Goal: Entertainment & Leisure: Browse casually

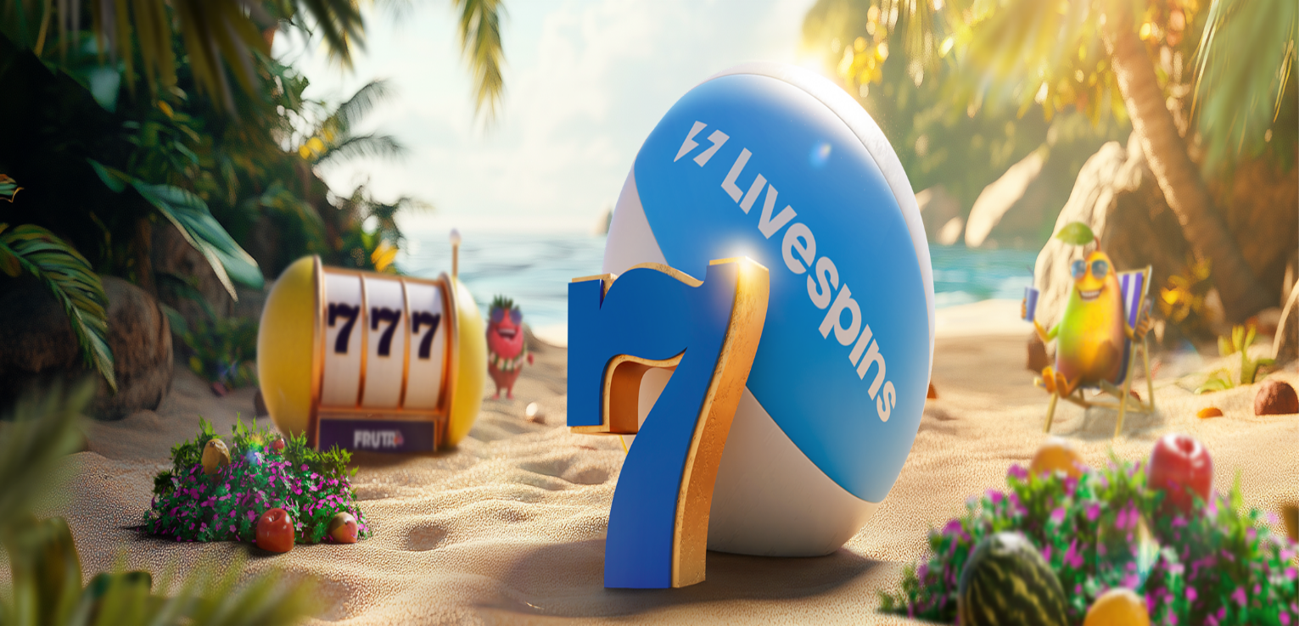
click at [97, 68] on span "Kirjaudu" at bounding box center [118, 61] width 42 height 13
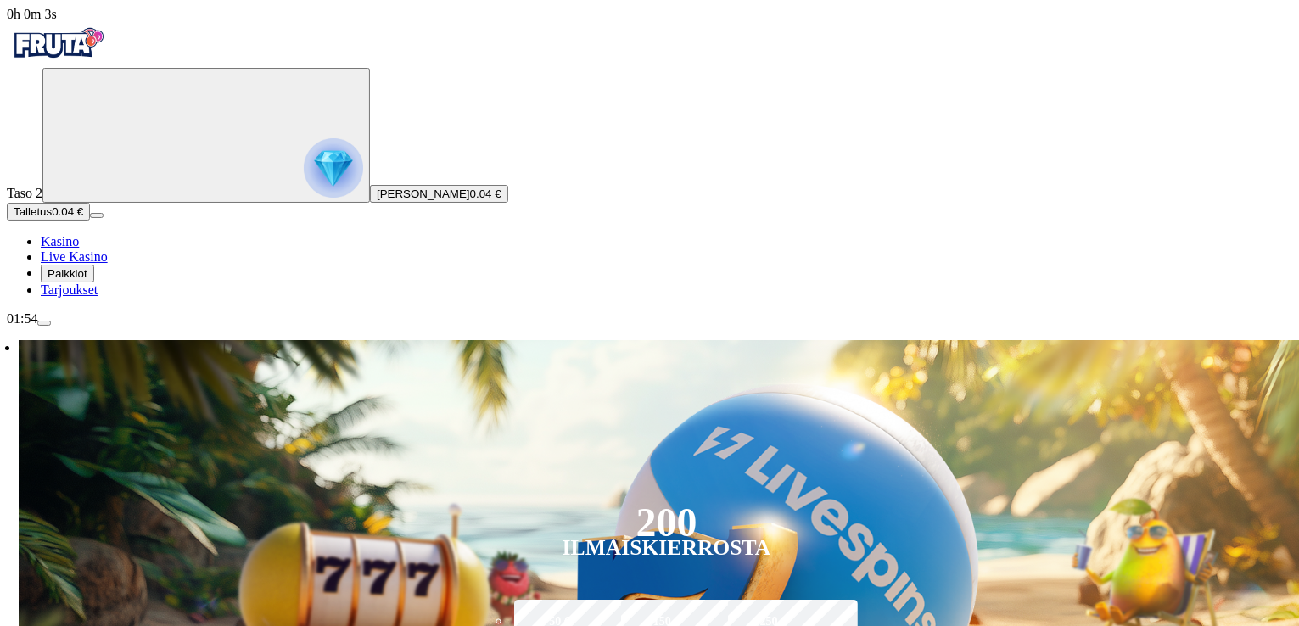
click at [121, 198] on icon "Primary" at bounding box center [176, 133] width 254 height 127
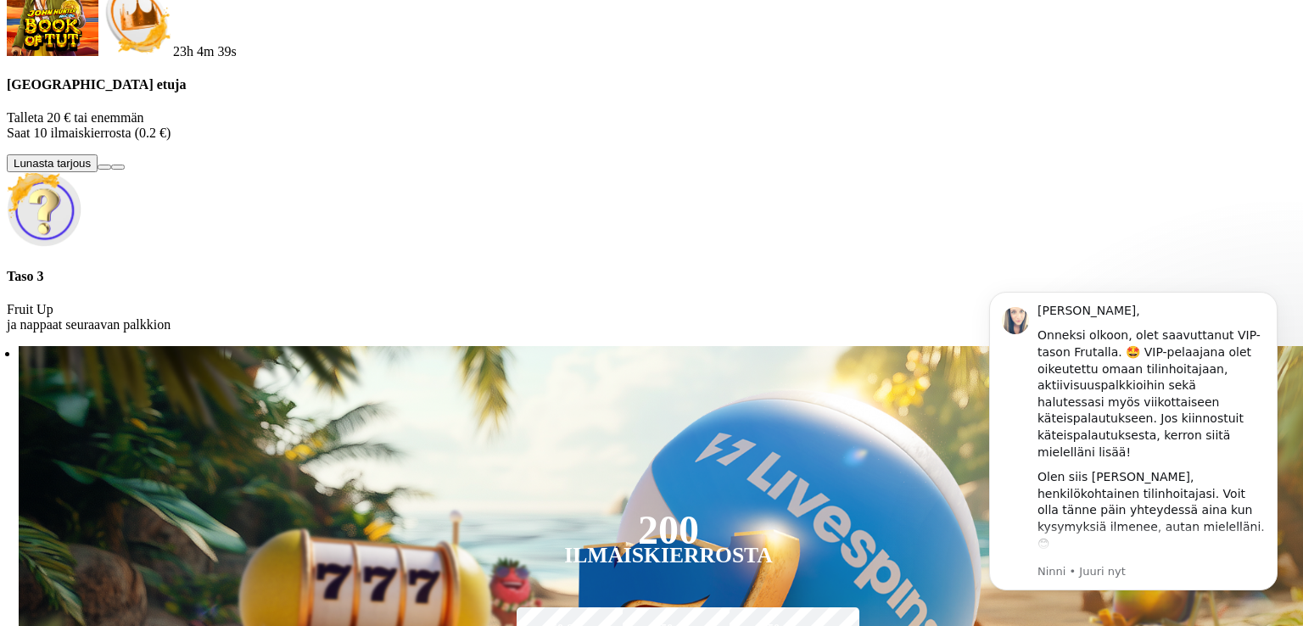
scroll to position [8, 0]
click at [329, 284] on h4 "Taso 3" at bounding box center [651, 276] width 1289 height 15
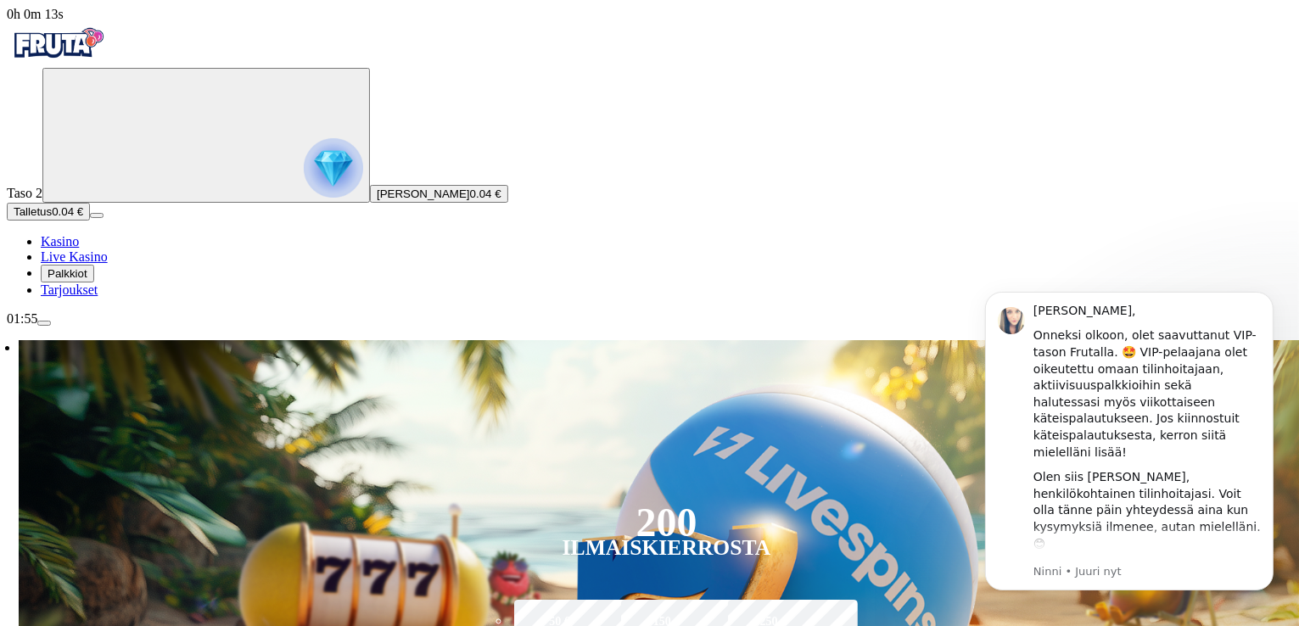
click at [44, 323] on span "menu icon" at bounding box center [44, 323] width 0 height 0
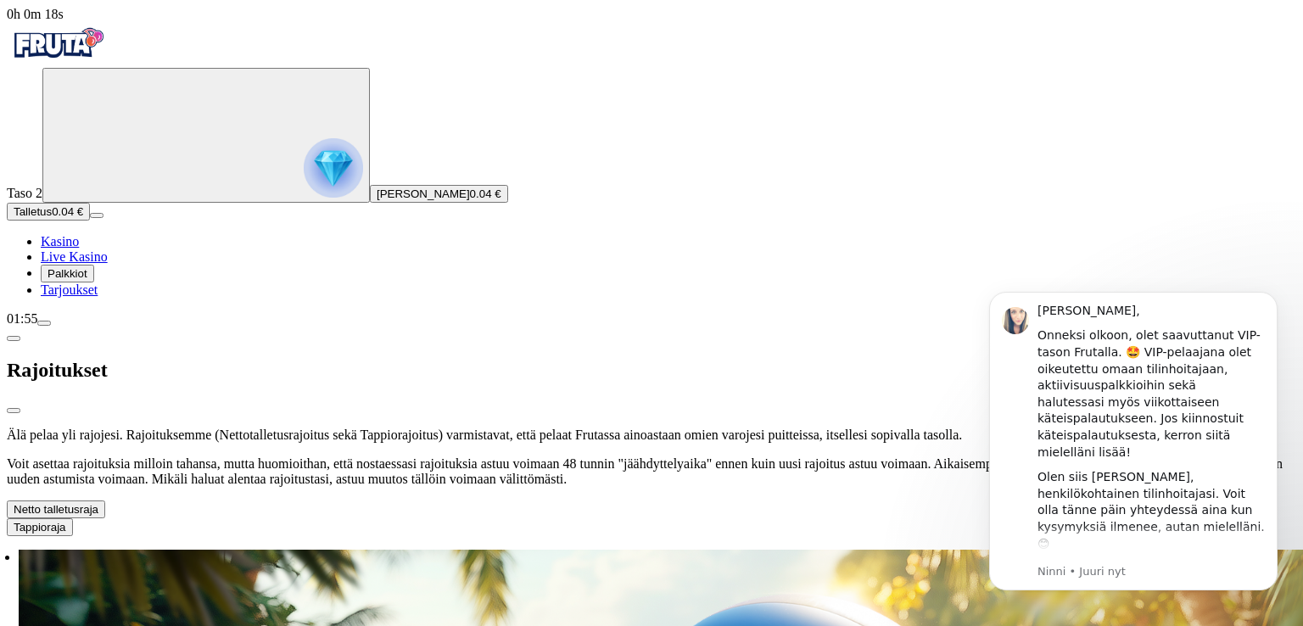
click at [105, 500] on button "Netto talletusraja" at bounding box center [56, 509] width 98 height 18
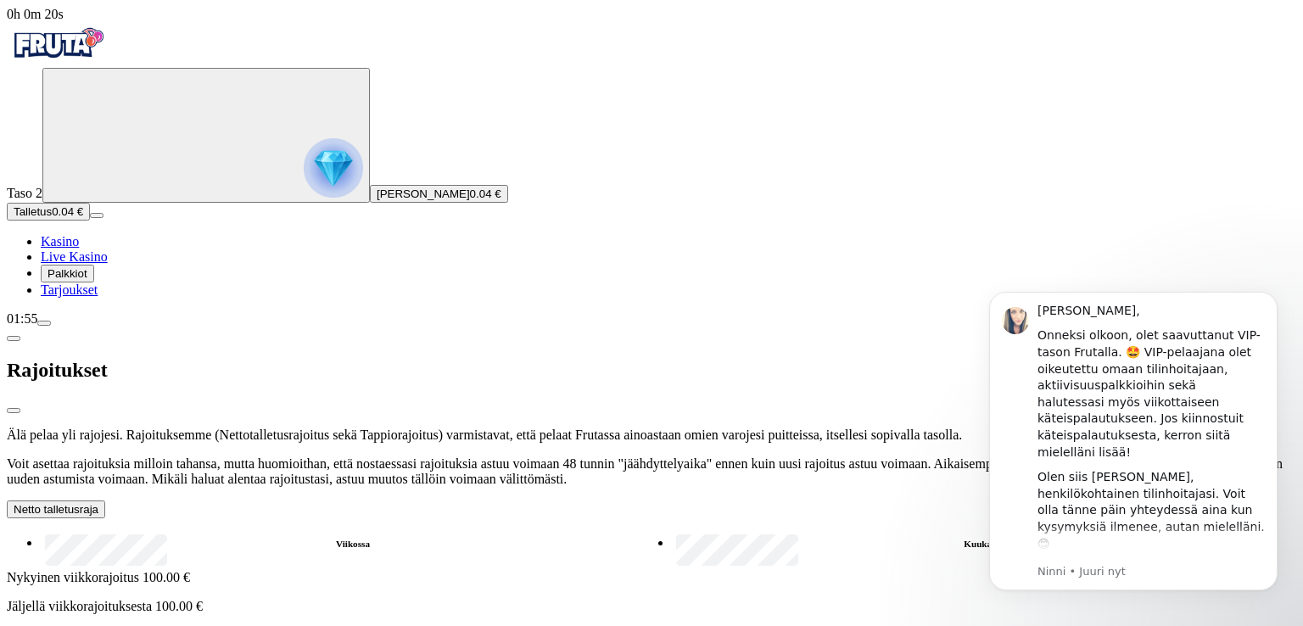
click at [672, 532] on label "Kuukau..." at bounding box center [984, 544] width 624 height 25
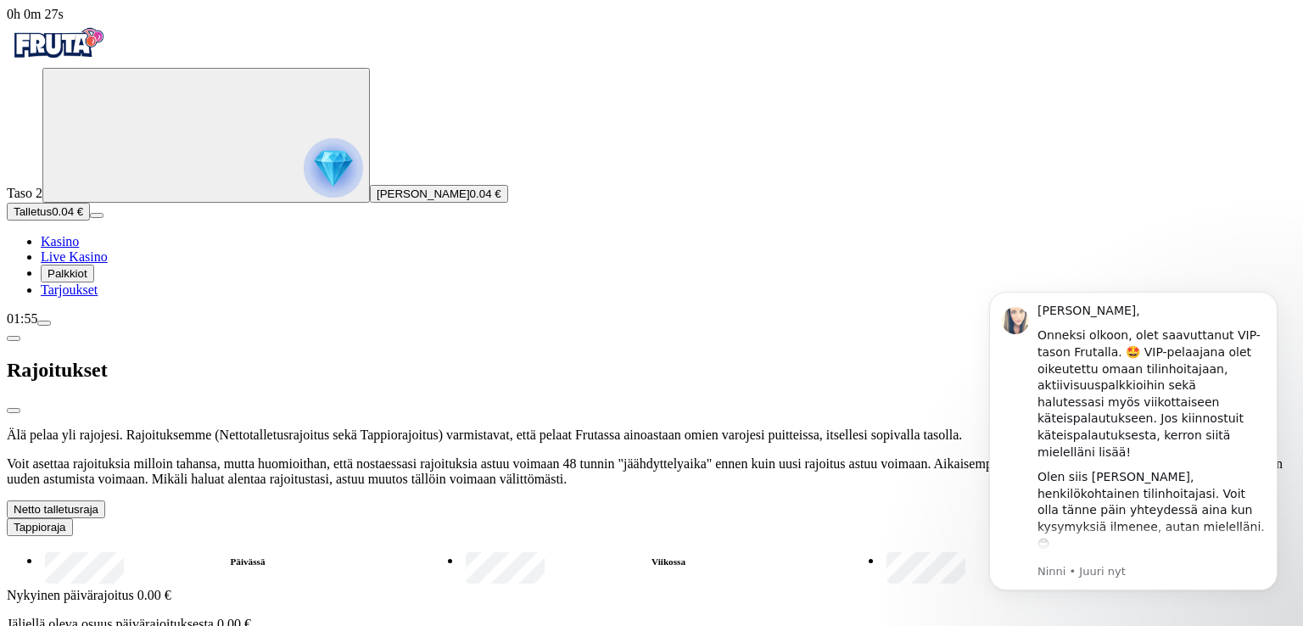
click at [105, 500] on button "Netto talletusraja" at bounding box center [56, 509] width 98 height 18
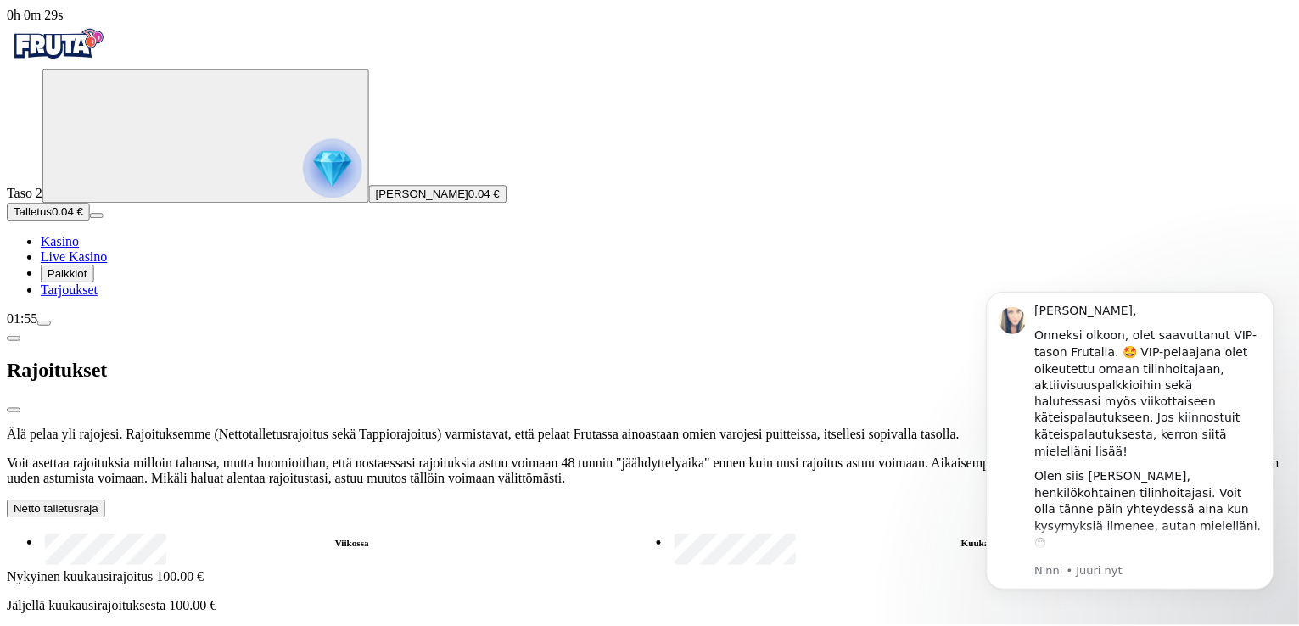
scroll to position [7, 0]
click at [14, 411] on span "close icon" at bounding box center [14, 411] width 0 height 0
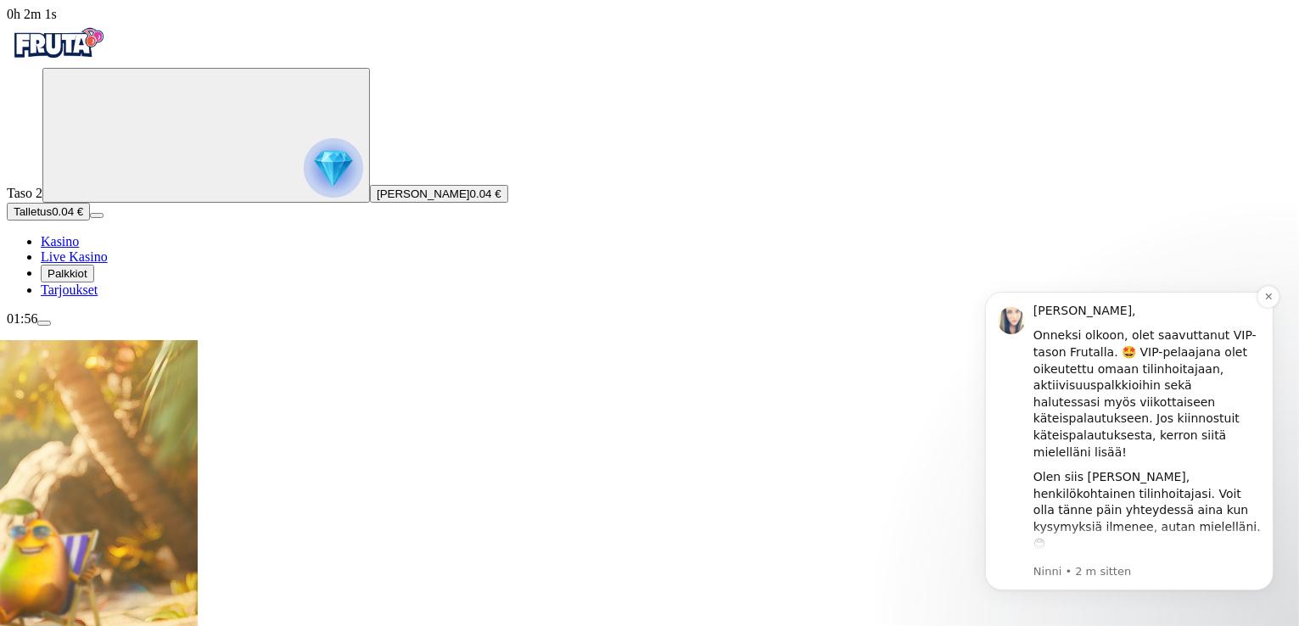
click at [1260, 304] on button "Dismiss notification" at bounding box center [1267, 296] width 22 height 22
click at [1263, 296] on icon "Dismiss notification" at bounding box center [1267, 295] width 9 height 9
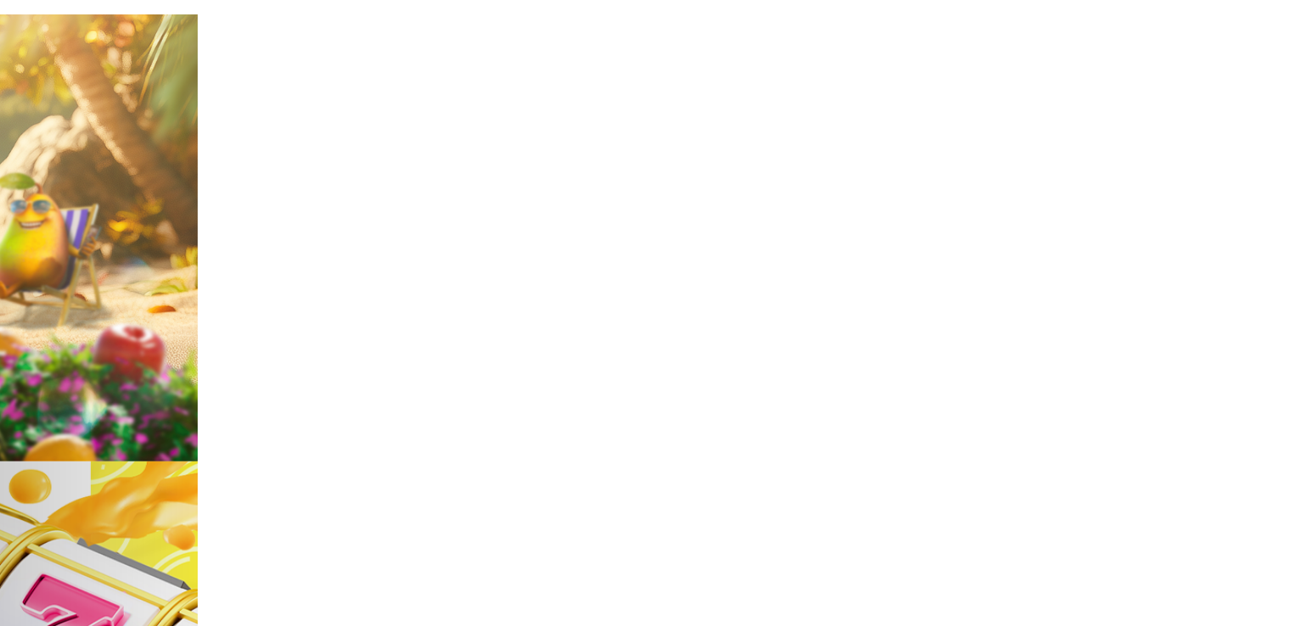
scroll to position [424, 0]
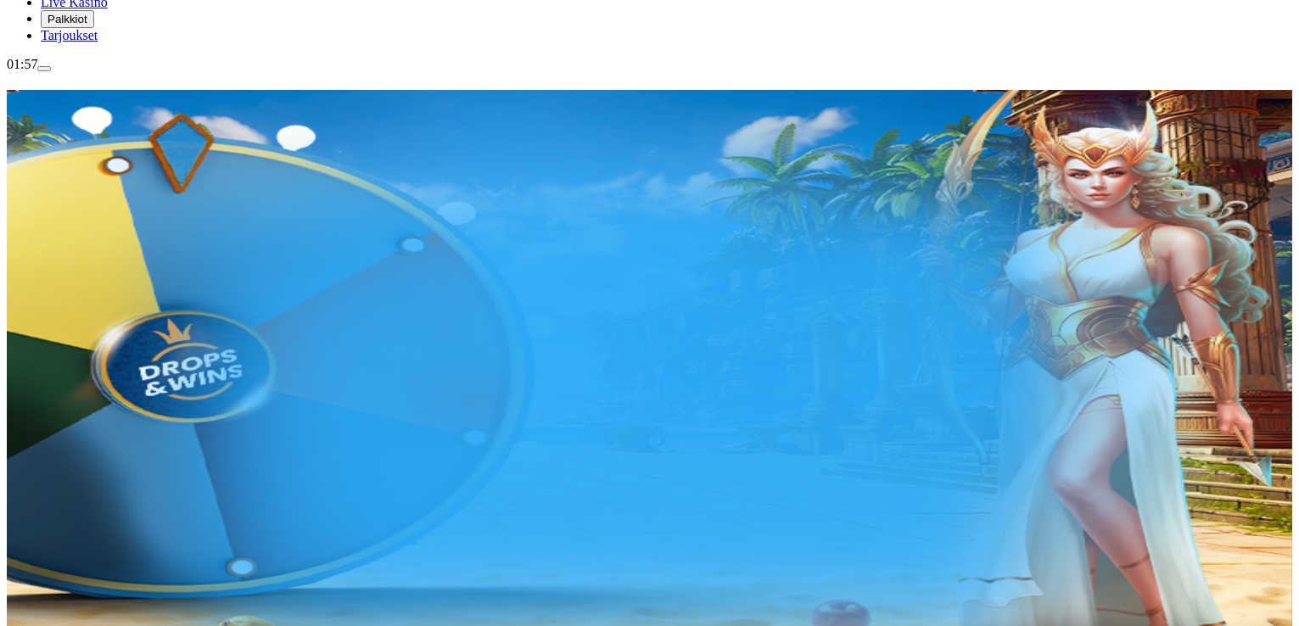
click at [44, 69] on span "menu icon" at bounding box center [44, 69] width 0 height 0
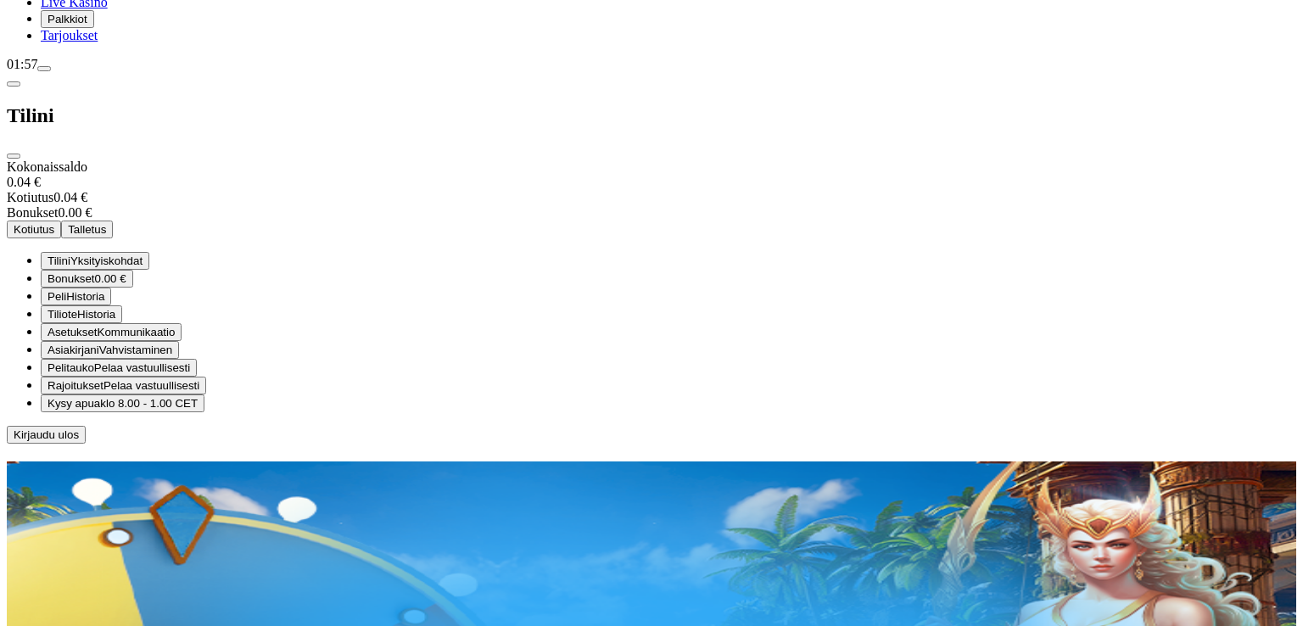
click at [79, 441] on span "Kirjaudu ulos" at bounding box center [46, 434] width 65 height 13
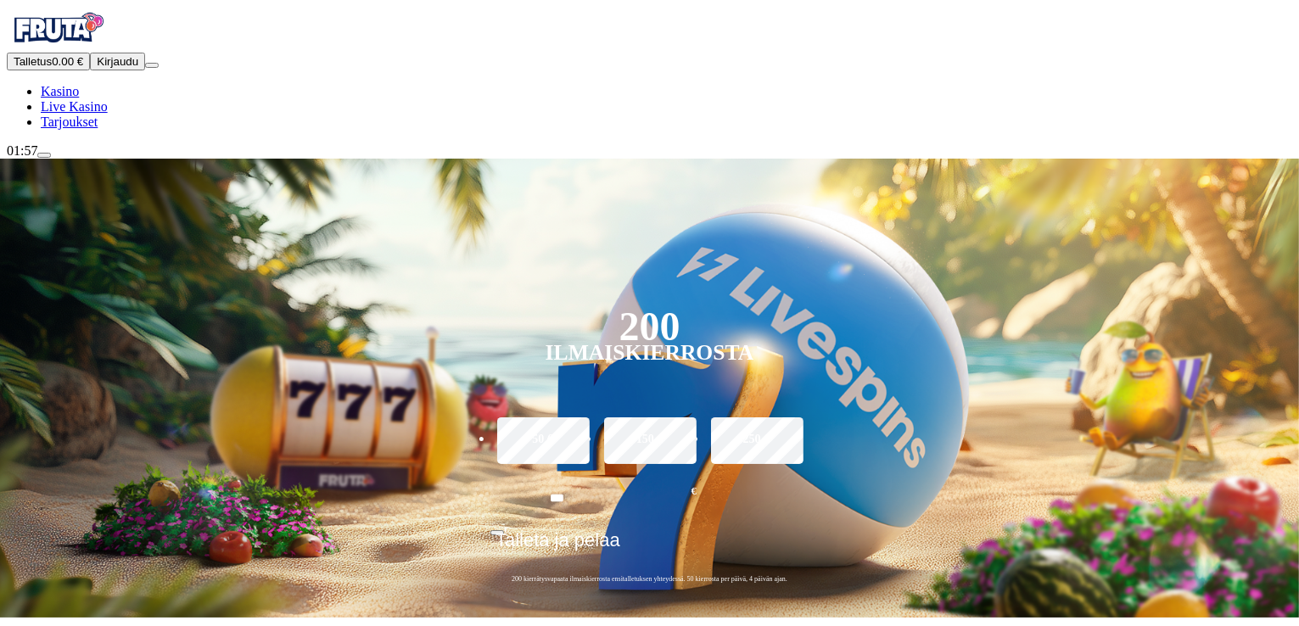
scroll to position [231, 0]
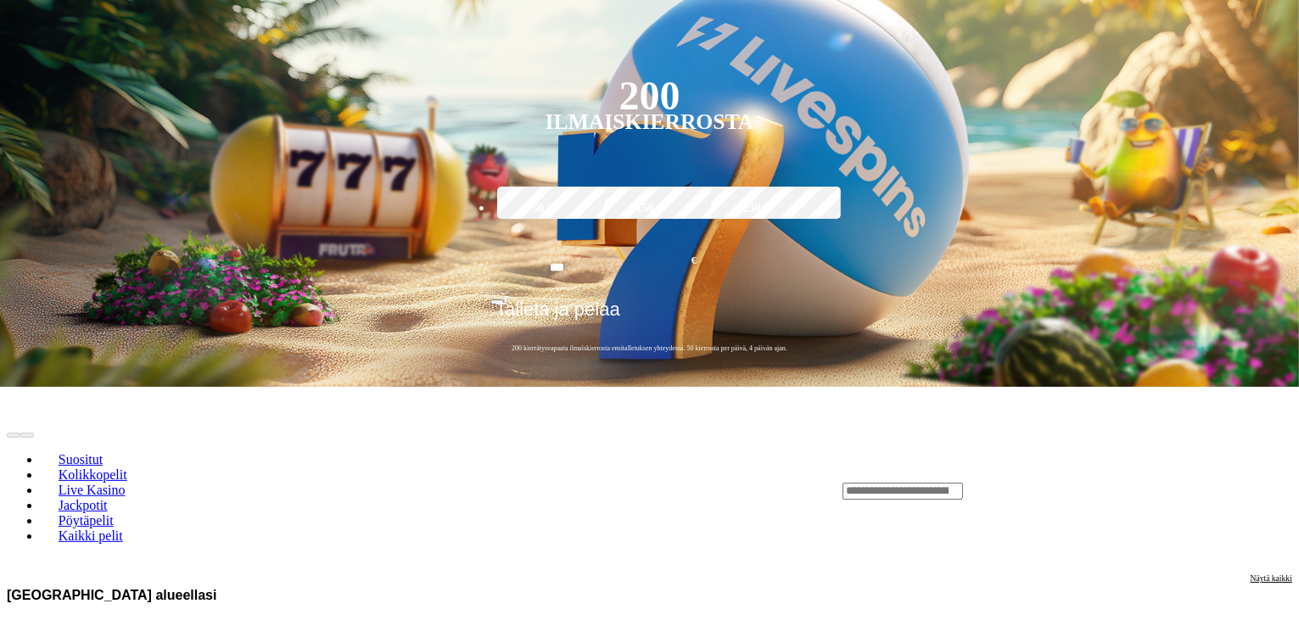
click at [1070, 482] on div "Lobby" at bounding box center [1067, 491] width 450 height 18
click at [963, 483] on input "Search" at bounding box center [902, 491] width 120 height 17
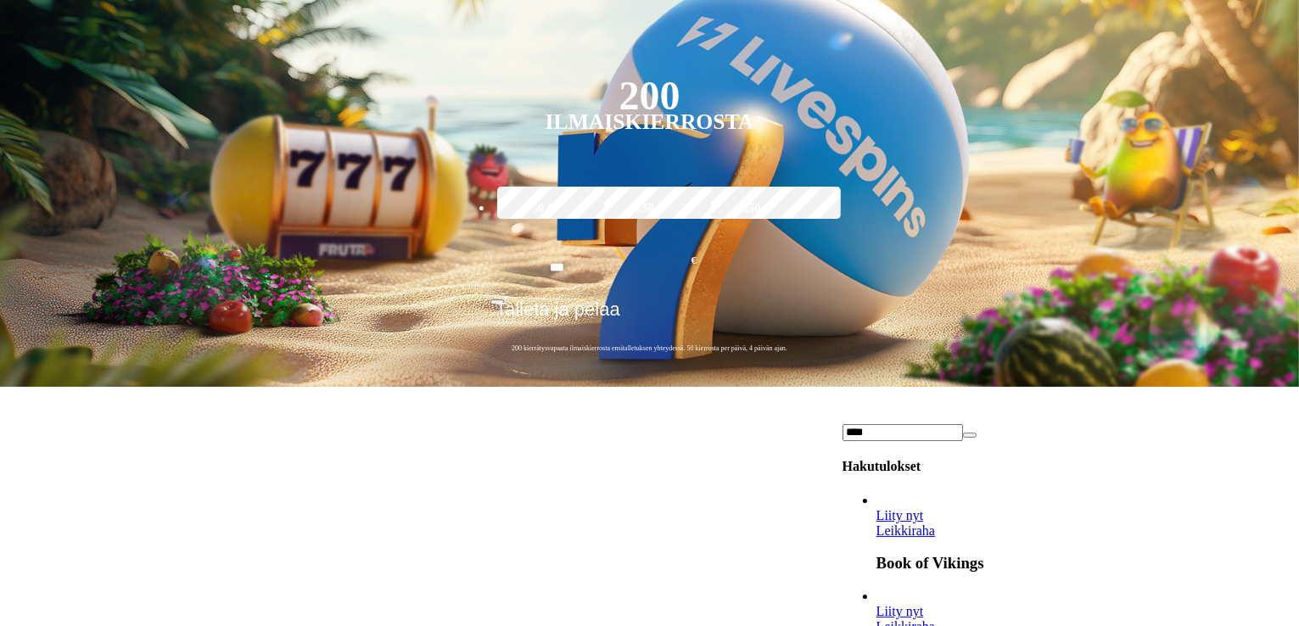
type input "****"
click at [935, 619] on link "Leikkiraha" at bounding box center [905, 626] width 59 height 14
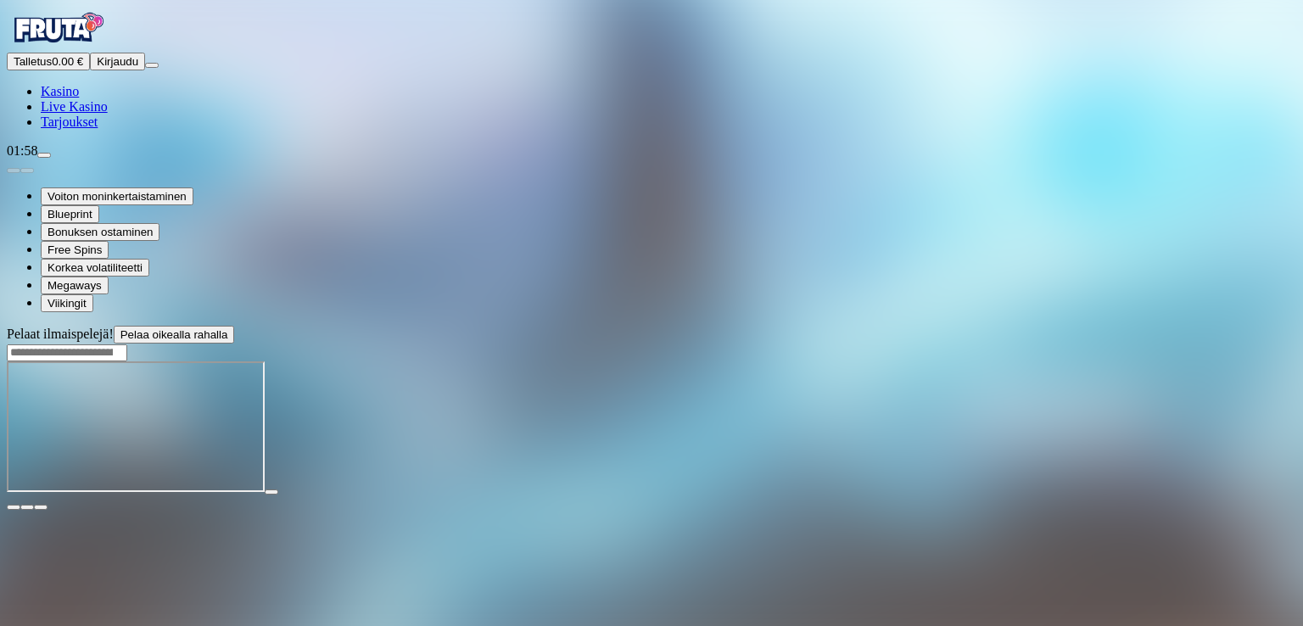
click at [1113, 495] on div at bounding box center [651, 428] width 1289 height 134
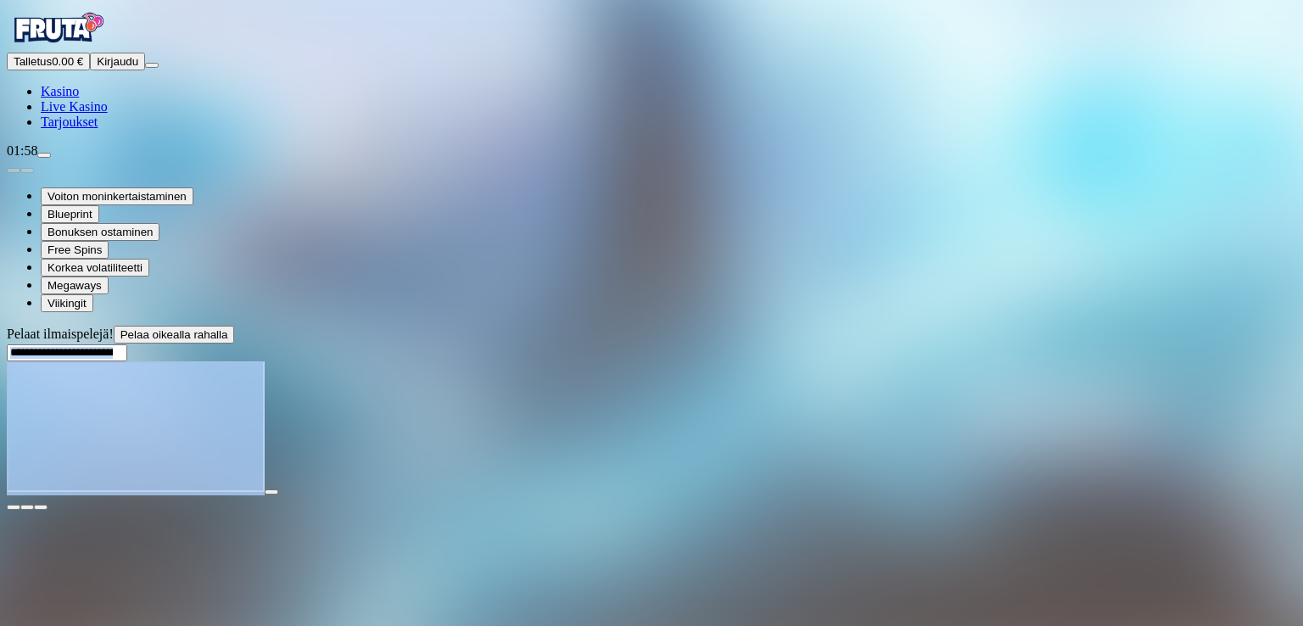
click at [1113, 495] on div at bounding box center [651, 428] width 1289 height 134
click at [1114, 495] on div at bounding box center [651, 428] width 1289 height 134
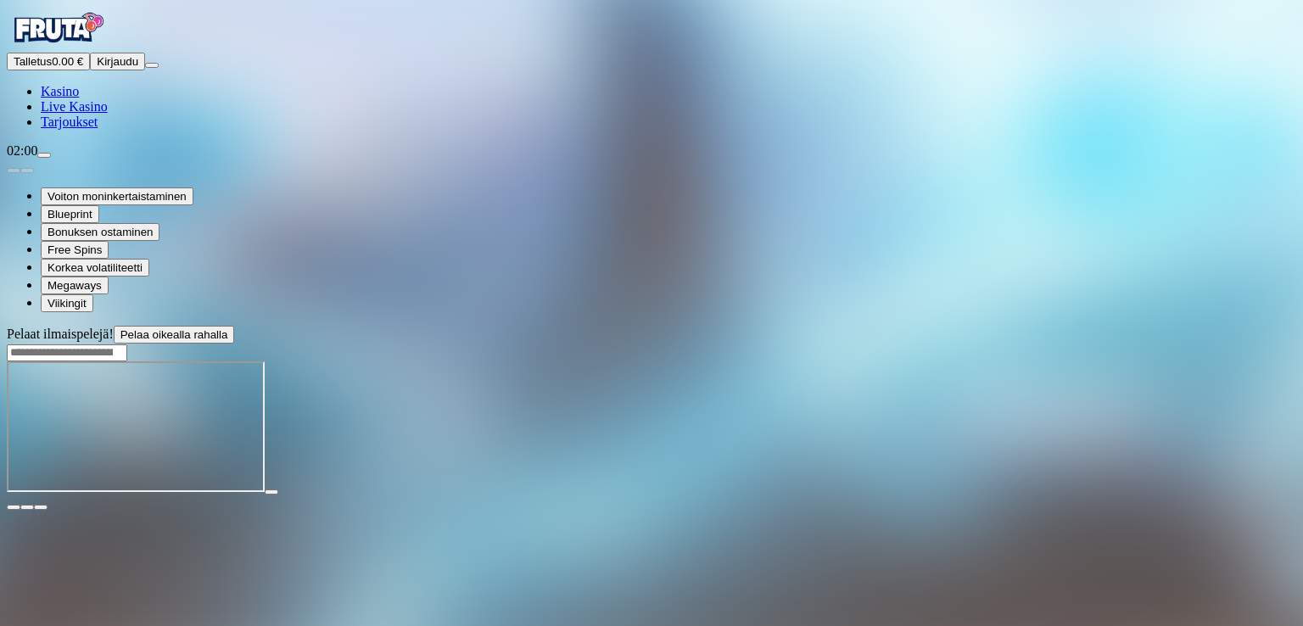
click at [14, 507] on span "close icon" at bounding box center [14, 507] width 0 height 0
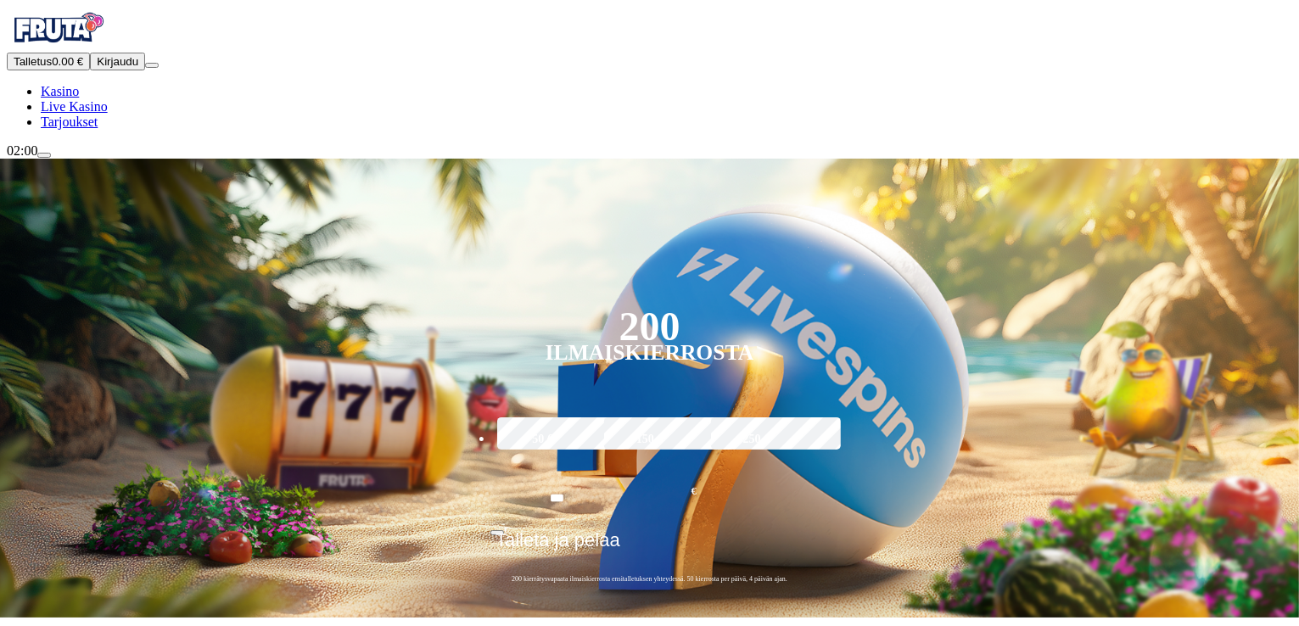
type input "*****"
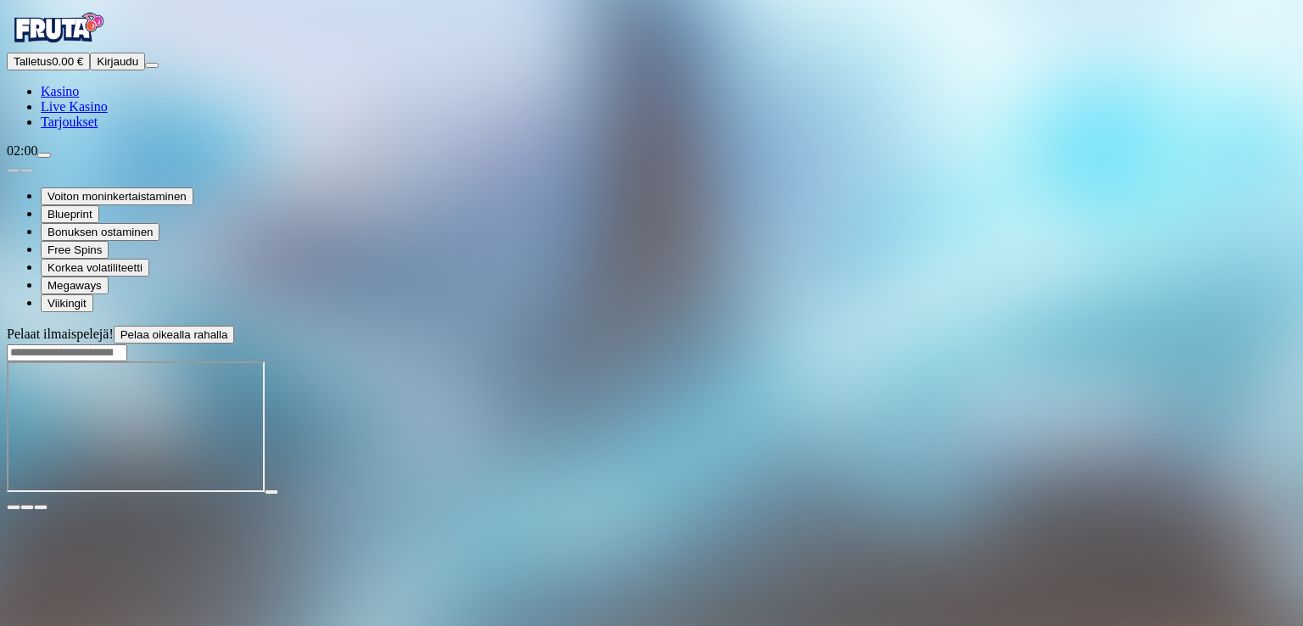
click at [14, 507] on span "close icon" at bounding box center [14, 507] width 0 height 0
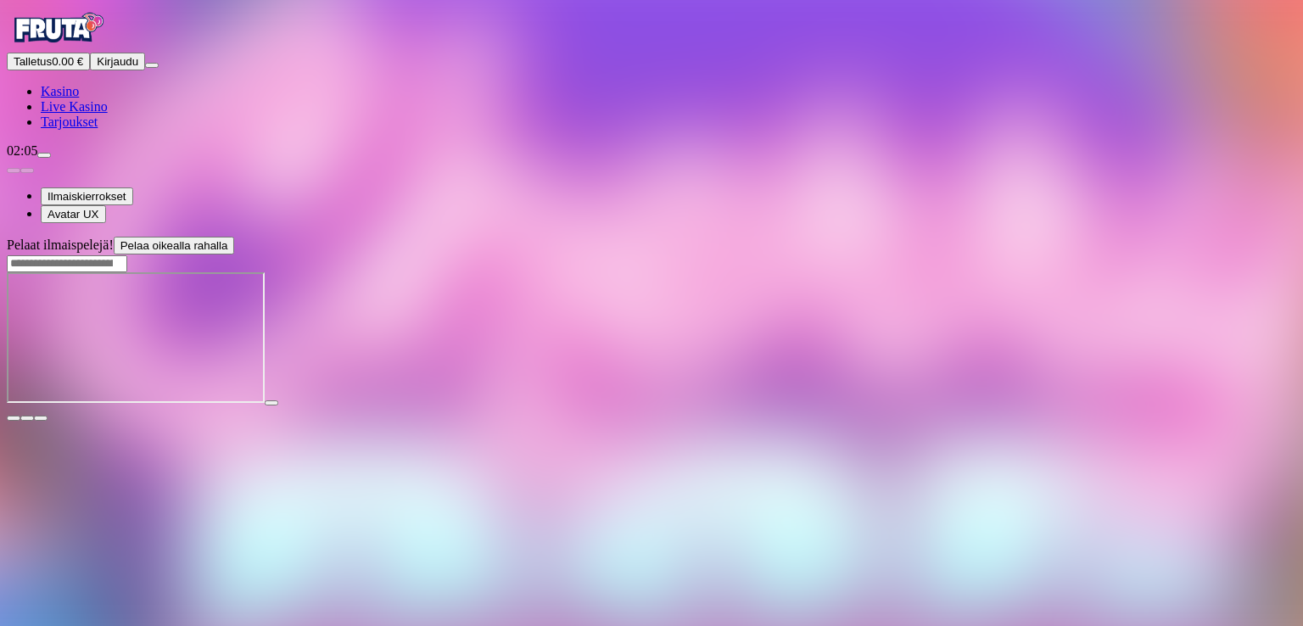
click at [904, 223] on div "Ilmaiskierrokset Avatar UX" at bounding box center [651, 191] width 1289 height 64
click at [14, 418] on span "close icon" at bounding box center [14, 418] width 0 height 0
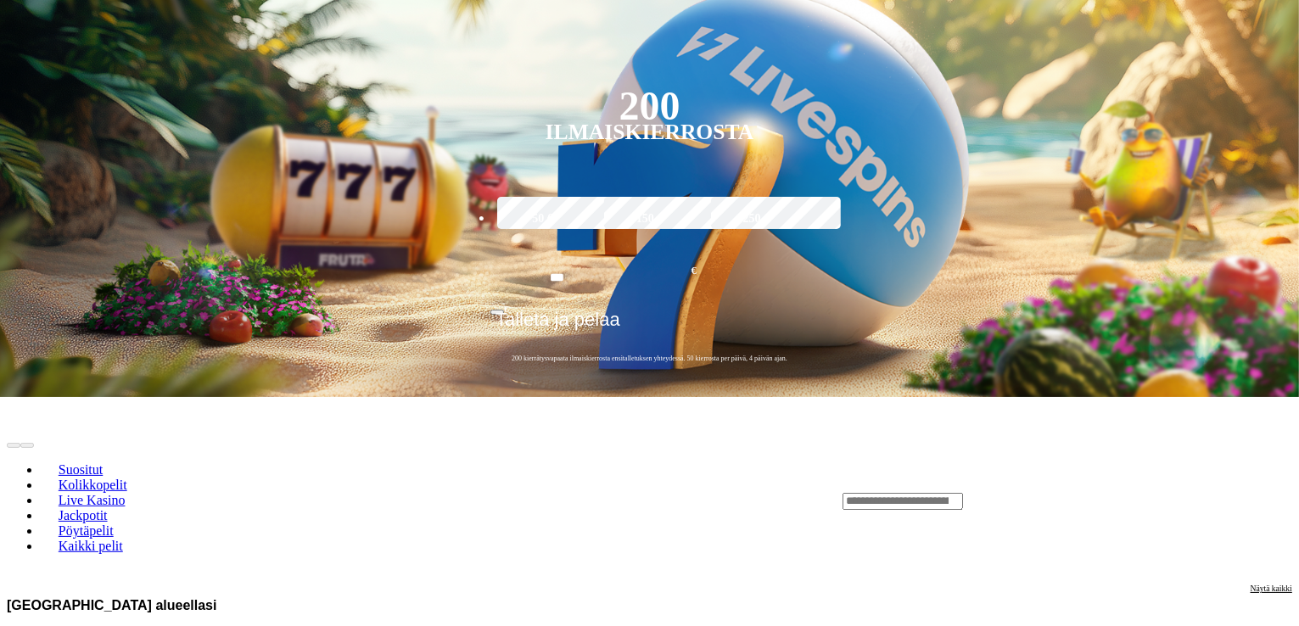
scroll to position [339, 0]
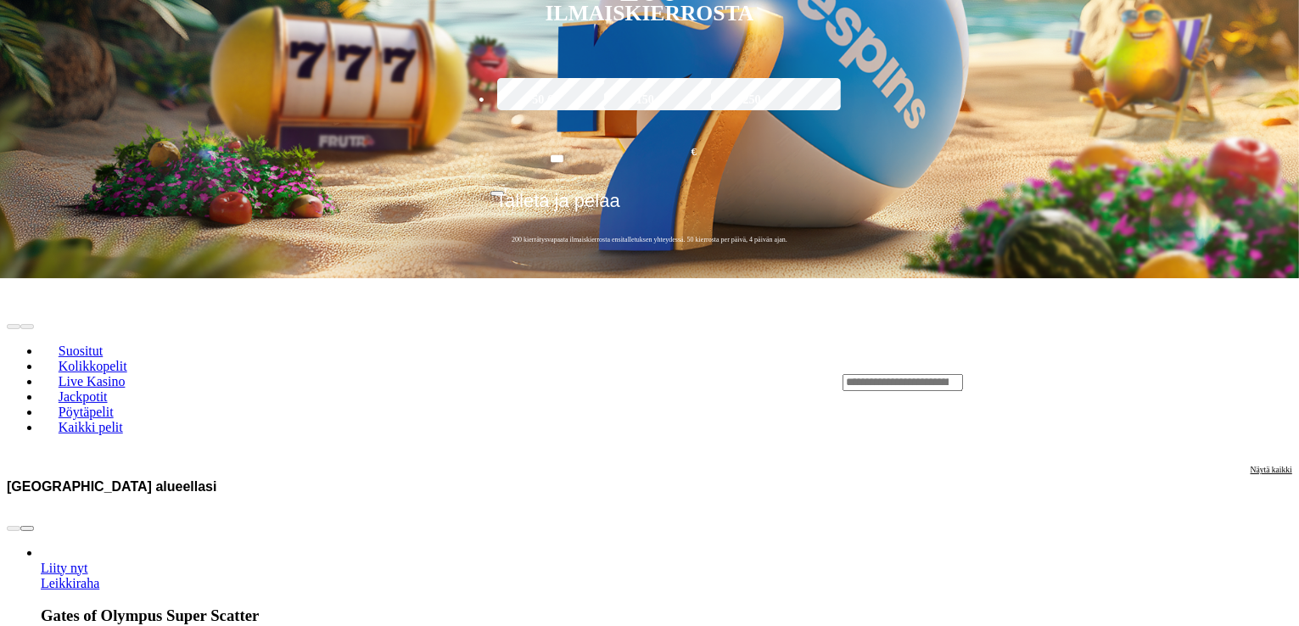
click at [99, 576] on link "Leikkiraha" at bounding box center [70, 583] width 59 height 14
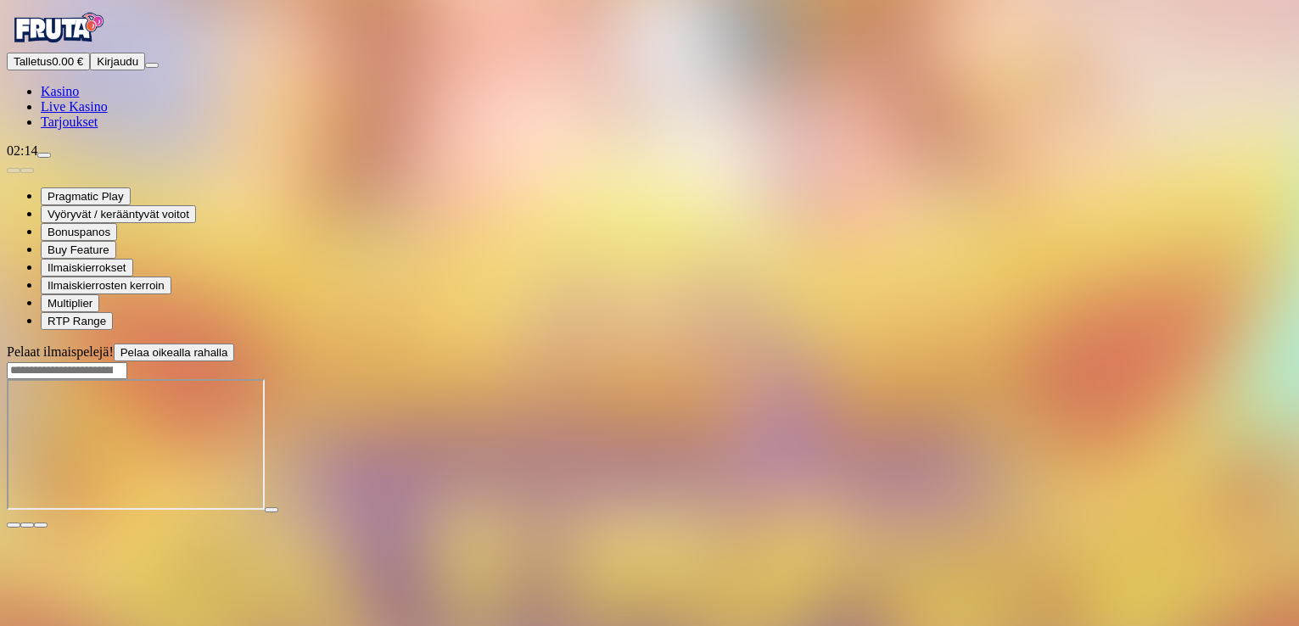
click at [14, 525] on span "close icon" at bounding box center [14, 525] width 0 height 0
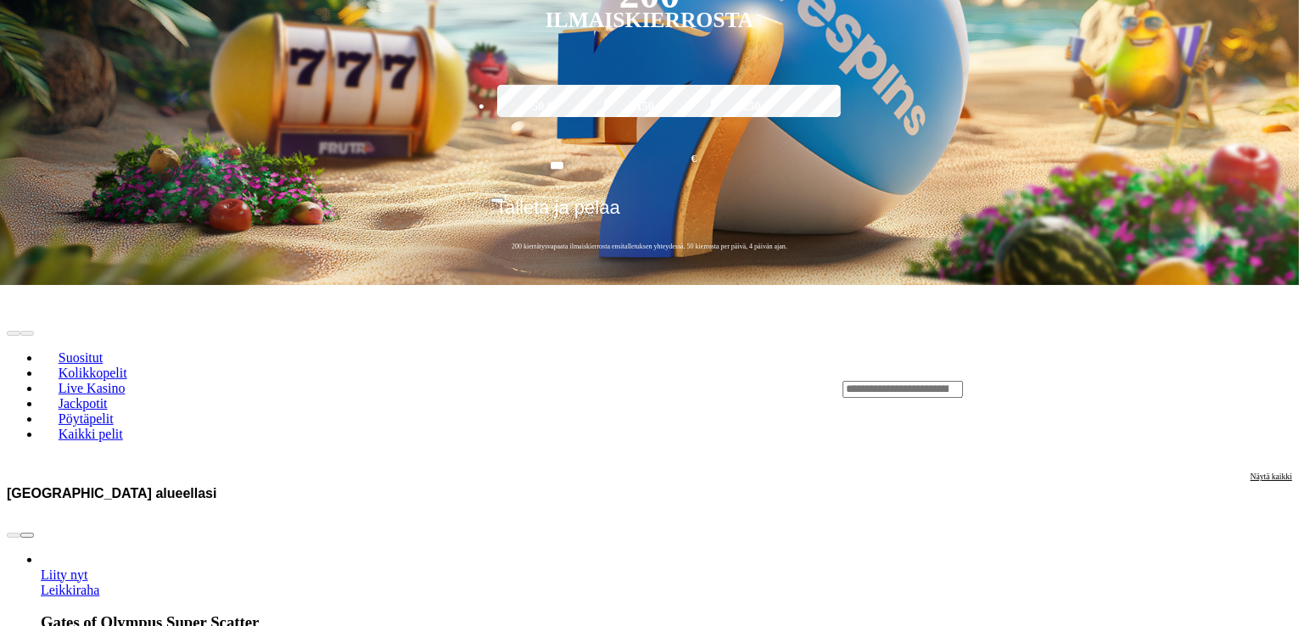
scroll to position [339, 0]
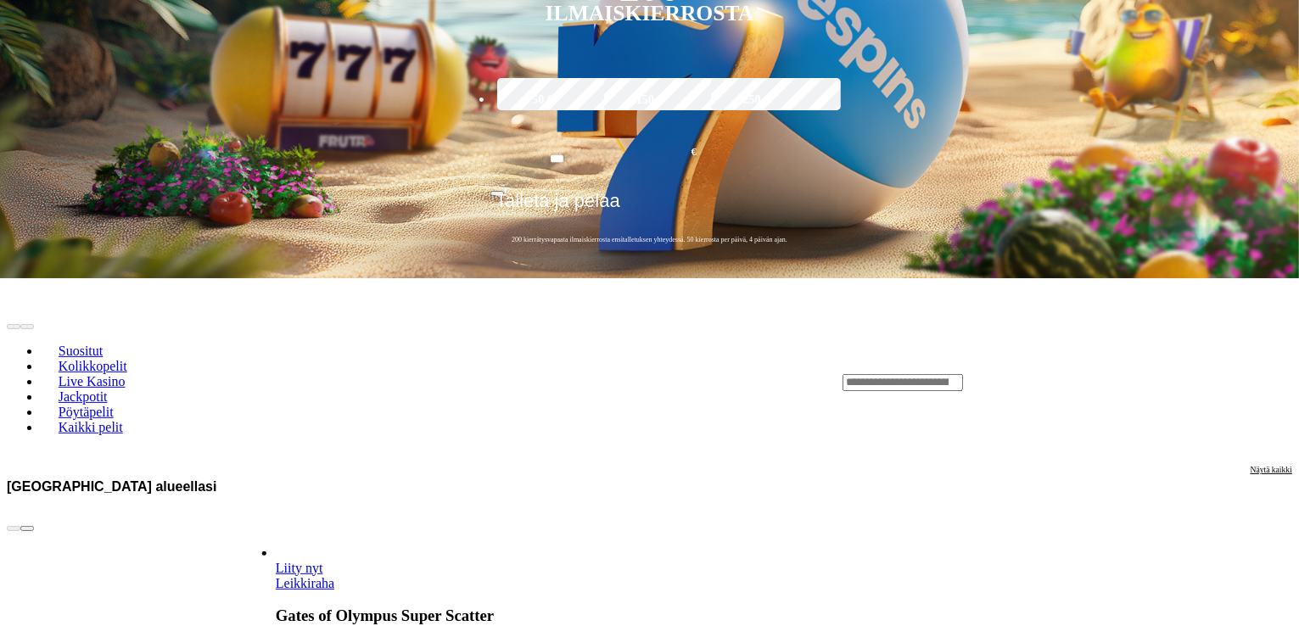
drag, startPoint x: 596, startPoint y: 334, endPoint x: 965, endPoint y: 372, distance: 371.0
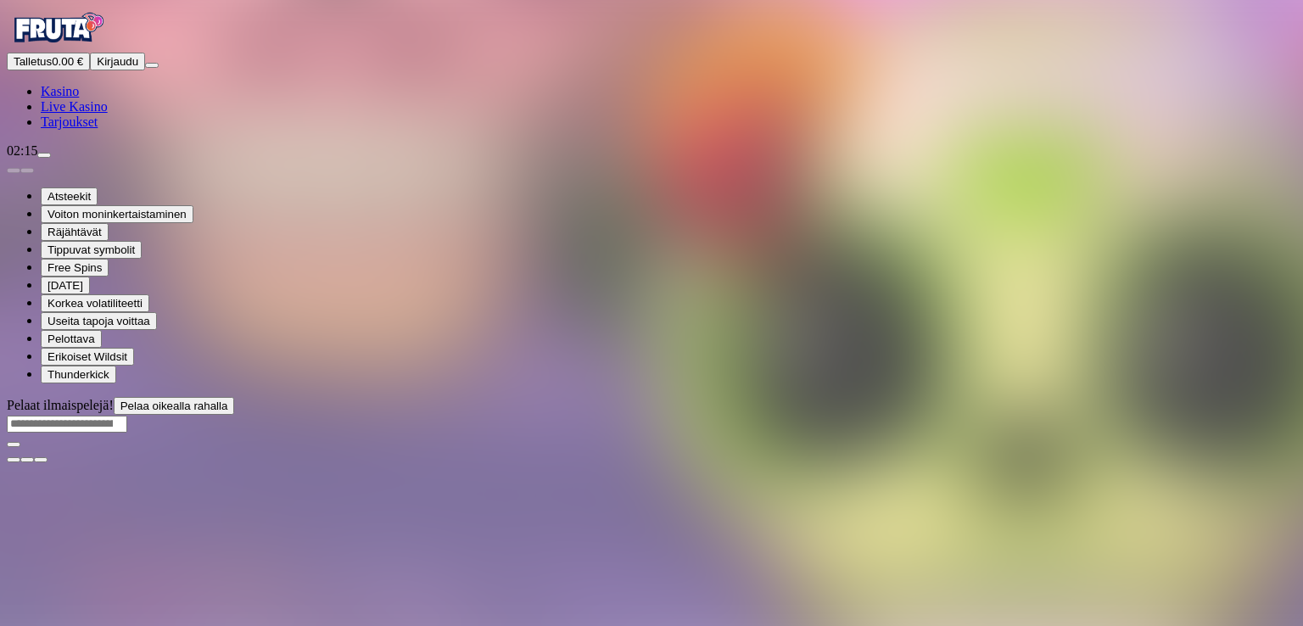
click at [105, 49] on img "Primary" at bounding box center [58, 28] width 102 height 42
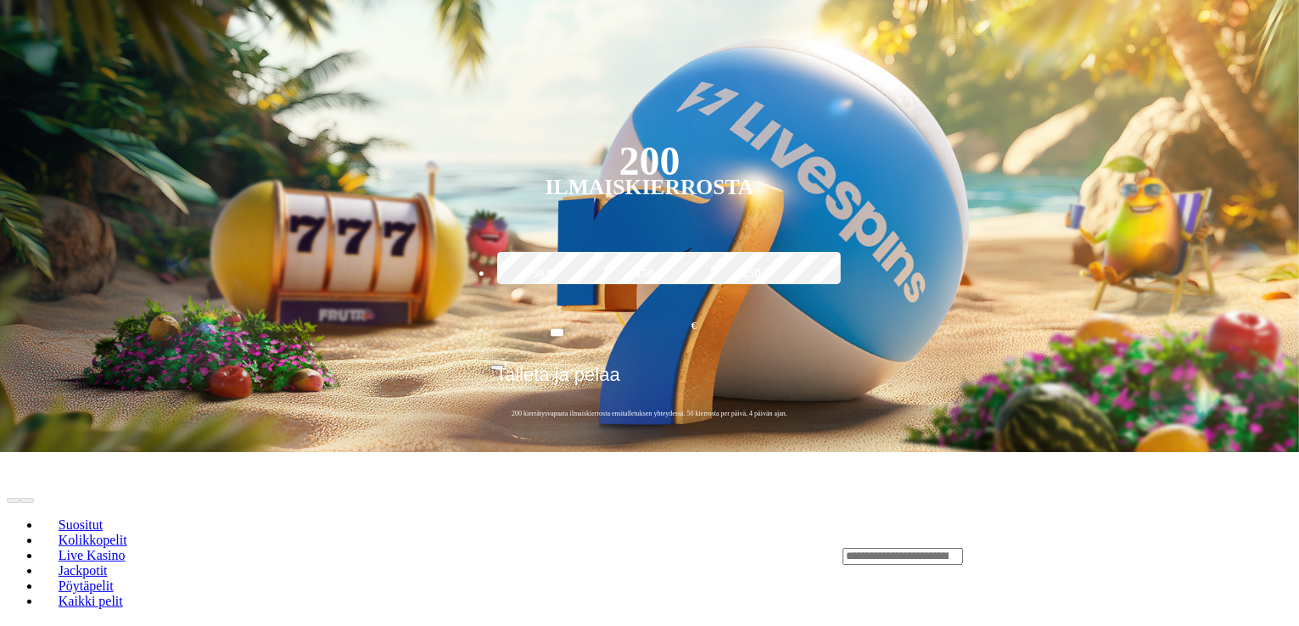
scroll to position [339, 0]
